Goal: Information Seeking & Learning: Learn about a topic

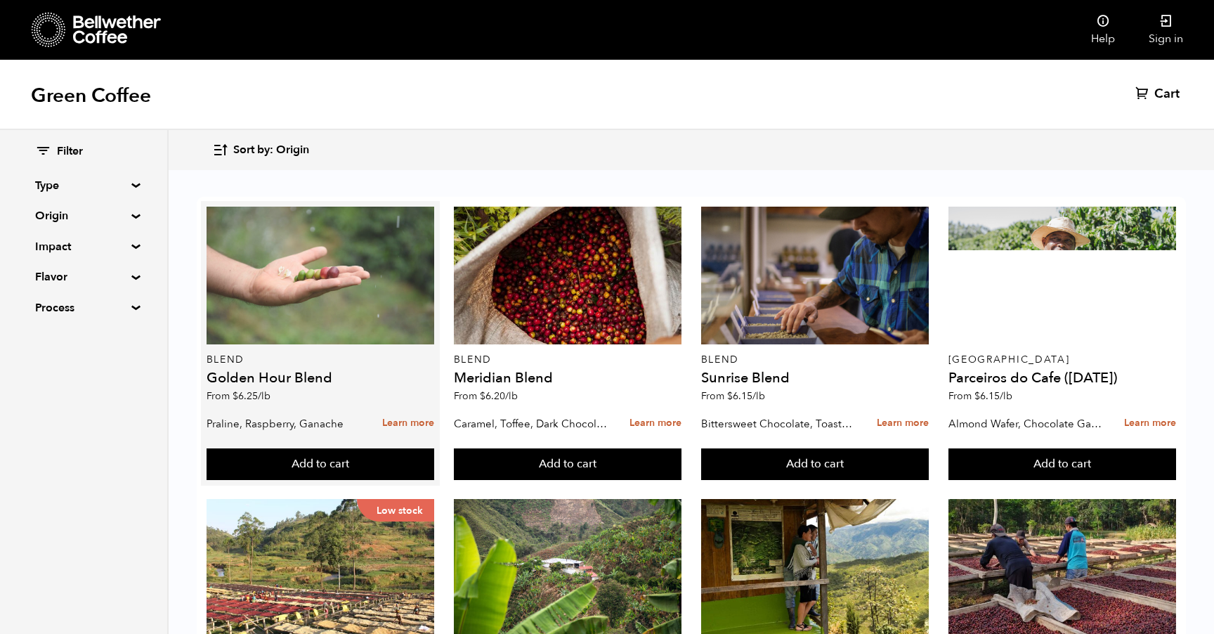
click at [332, 257] on div at bounding box center [321, 276] width 228 height 138
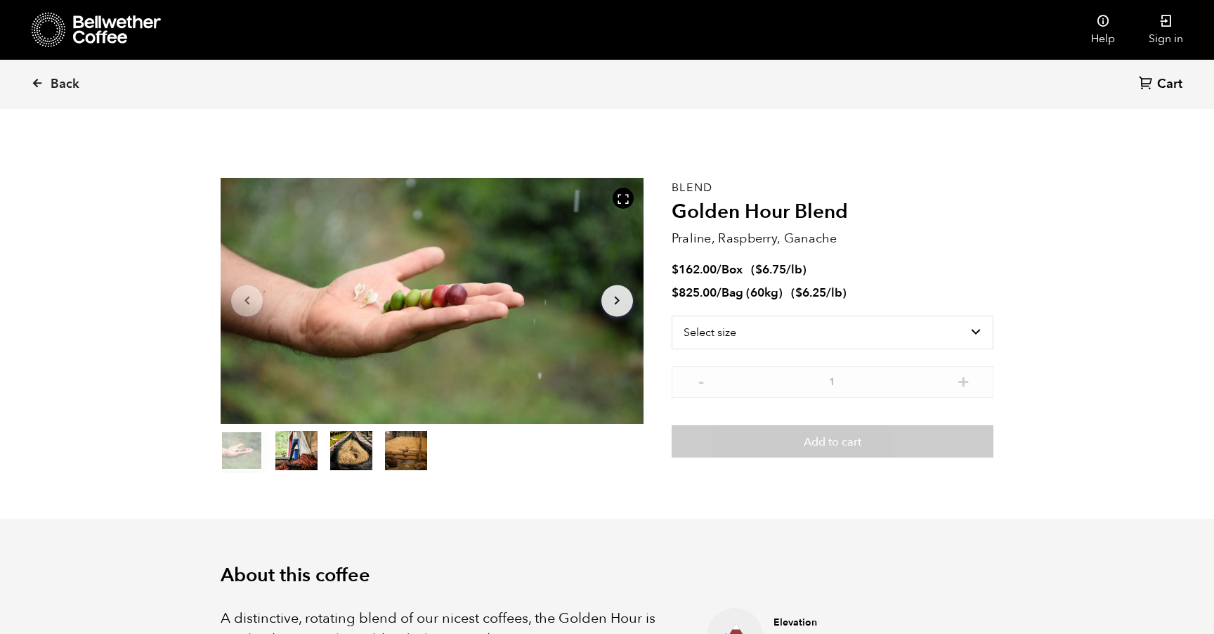
scroll to position [611, 748]
click at [294, 458] on button "item 1" at bounding box center [296, 453] width 42 height 39
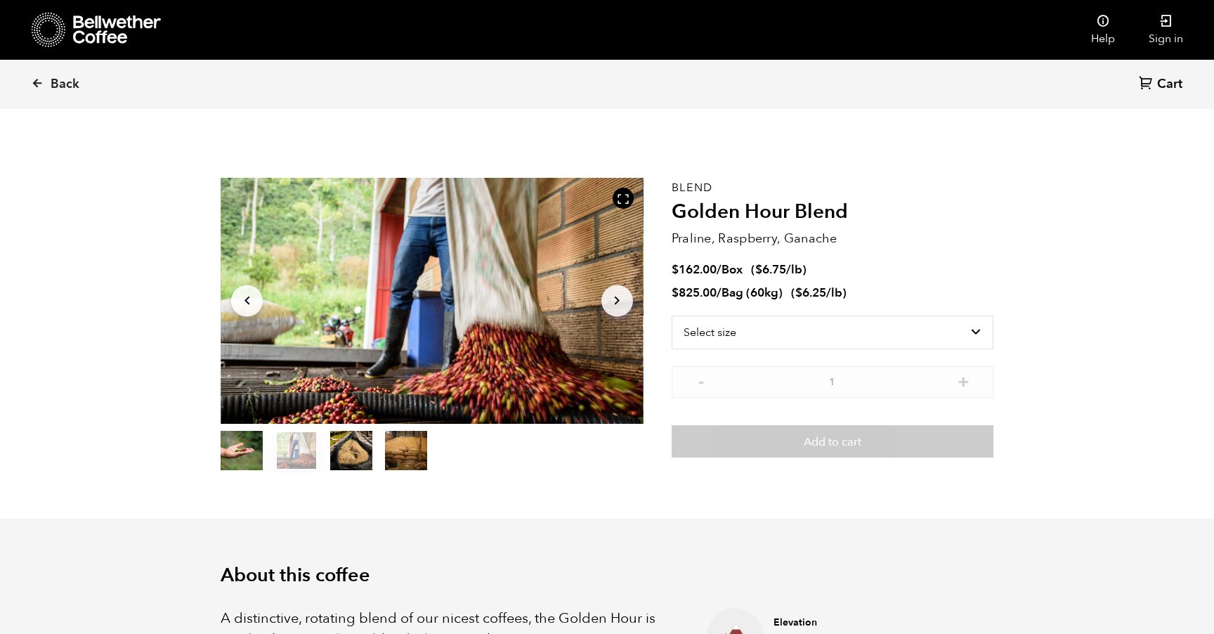
click at [345, 454] on button "item 2" at bounding box center [351, 453] width 42 height 39
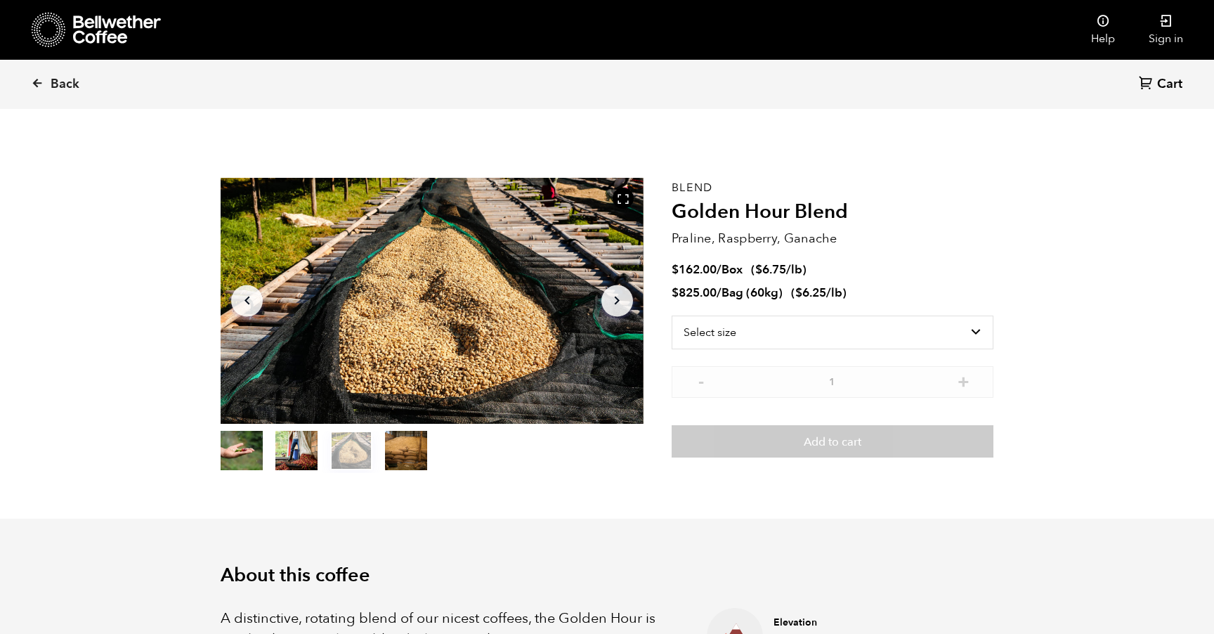
click at [404, 444] on button "item 3" at bounding box center [406, 453] width 42 height 39
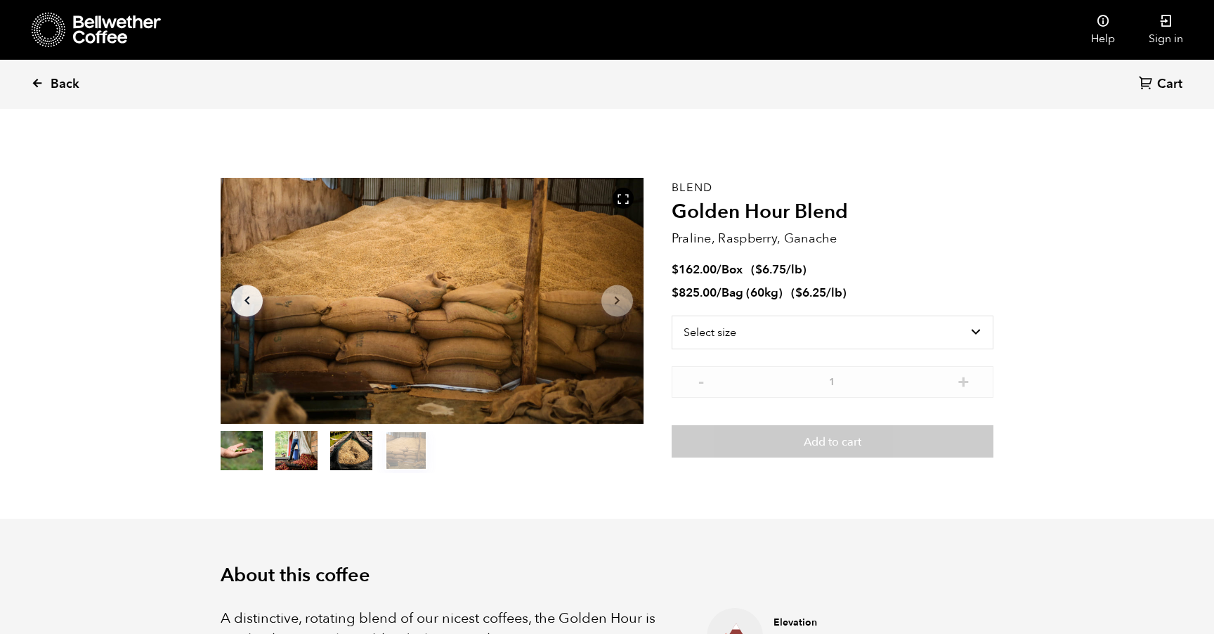
click at [66, 82] on span "Back" at bounding box center [65, 84] width 29 height 17
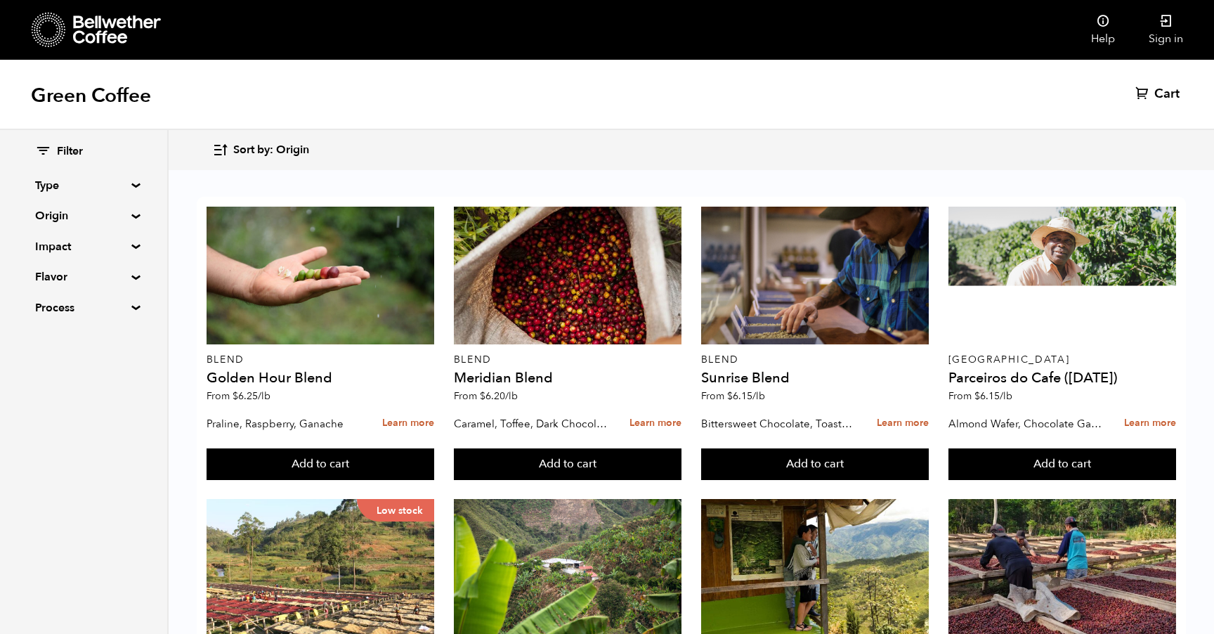
click at [72, 214] on summary "Origin" at bounding box center [83, 215] width 97 height 17
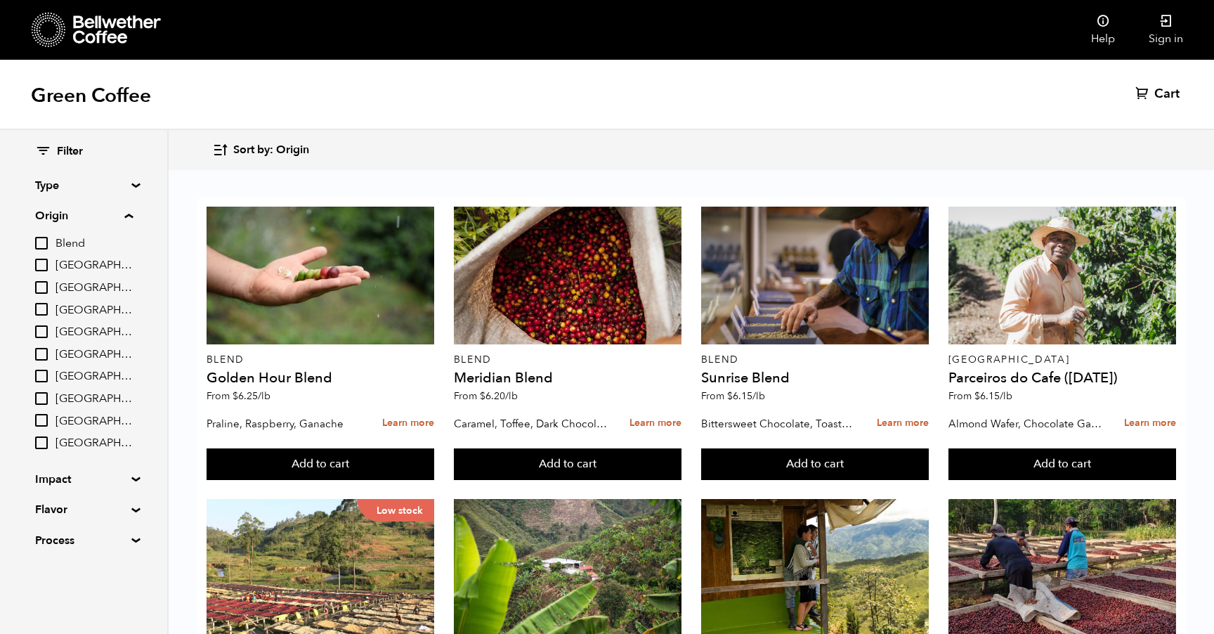
click at [72, 214] on summary "Origin" at bounding box center [84, 215] width 98 height 17
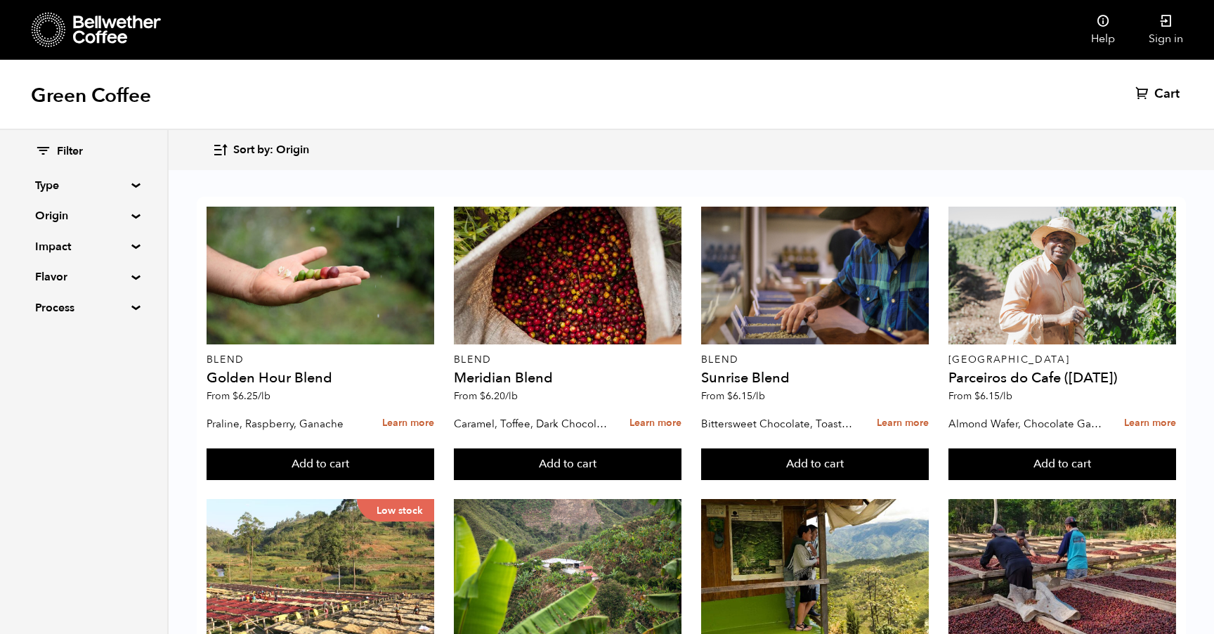
click at [77, 246] on summary "Impact" at bounding box center [83, 246] width 97 height 17
click at [77, 246] on summary "Impact" at bounding box center [84, 246] width 98 height 17
click at [75, 215] on summary "Origin" at bounding box center [83, 215] width 97 height 17
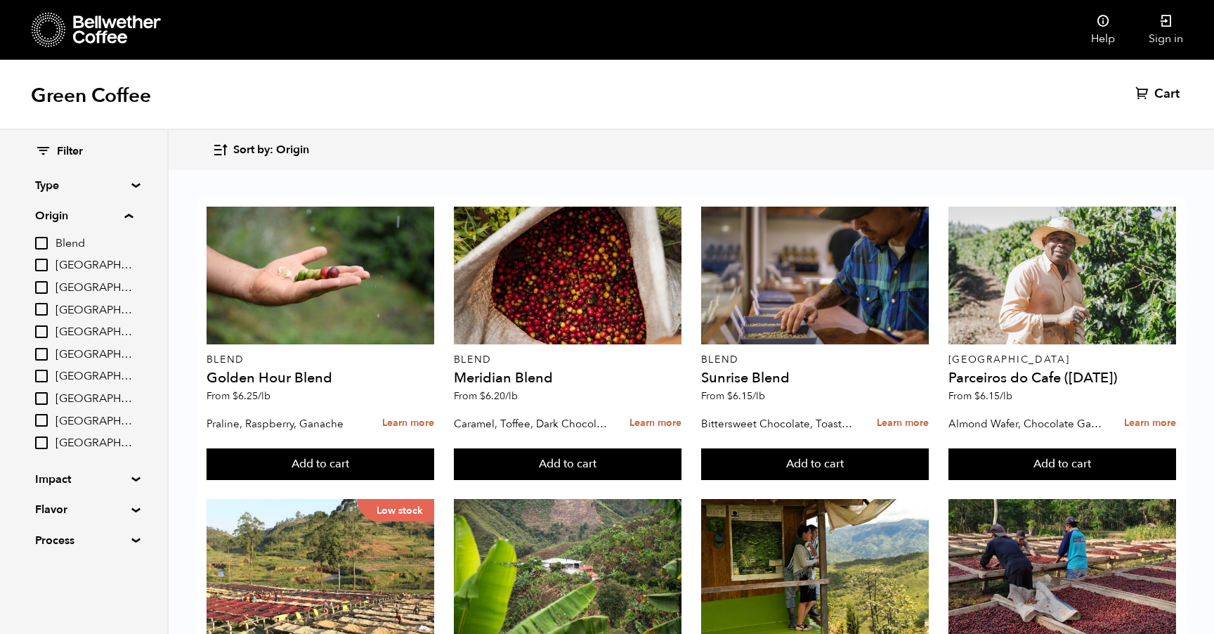
click at [75, 215] on summary "Origin" at bounding box center [84, 215] width 98 height 17
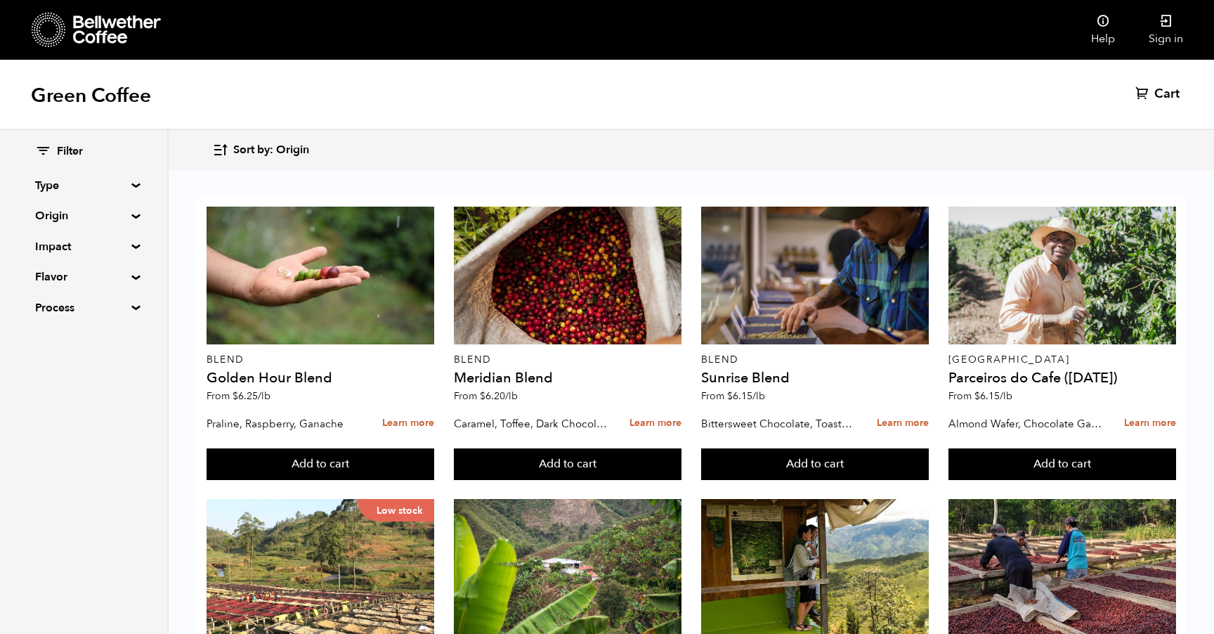
click at [74, 245] on summary "Impact" at bounding box center [83, 246] width 97 height 17
click at [82, 245] on summary "Impact" at bounding box center [84, 246] width 98 height 17
click at [86, 212] on summary "Origin" at bounding box center [83, 215] width 97 height 17
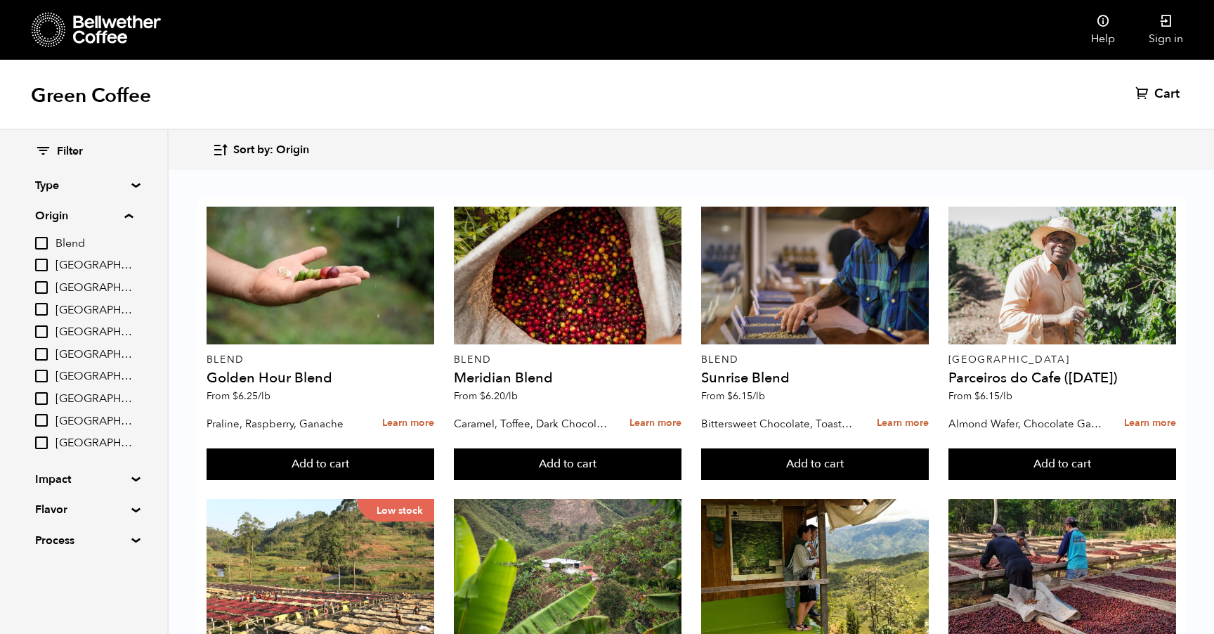
click at [85, 212] on summary "Origin" at bounding box center [84, 215] width 98 height 17
